Goal: Task Accomplishment & Management: Use online tool/utility

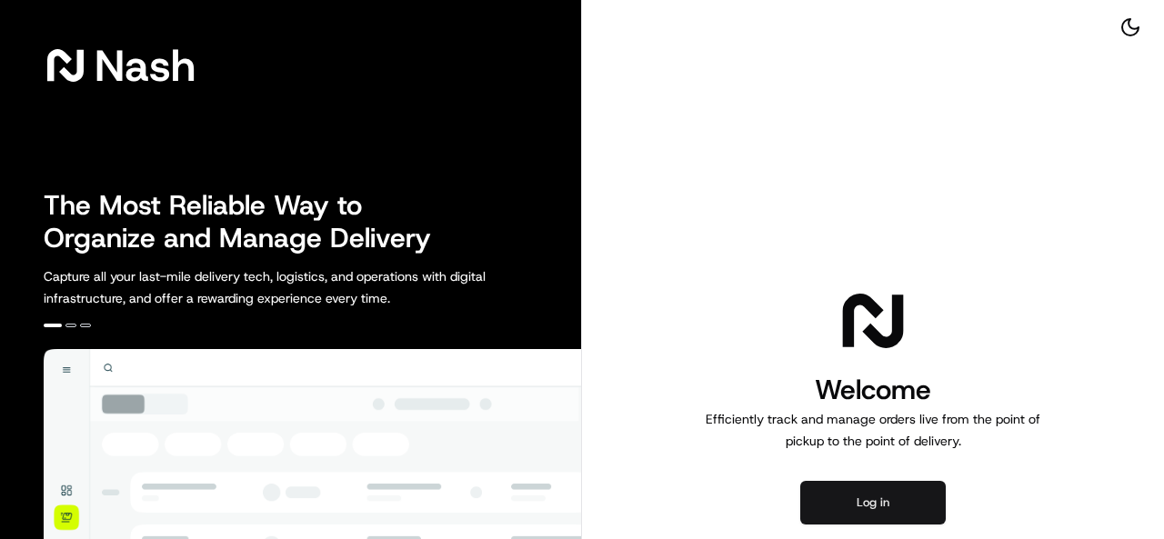
click at [855, 495] on button "Log in" at bounding box center [872, 503] width 145 height 44
